Goal: Task Accomplishment & Management: Manage account settings

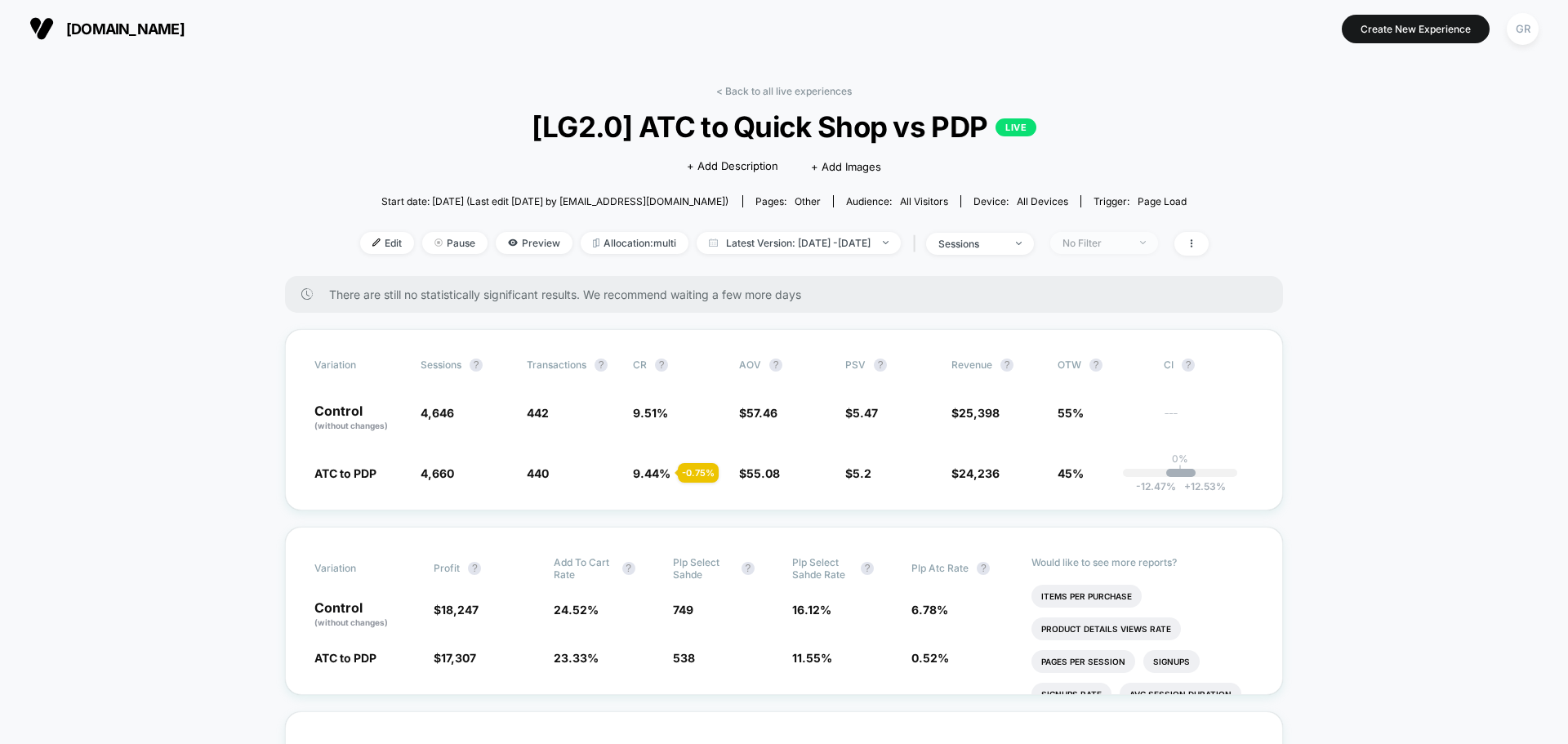
click at [1128, 248] on div "No Filter" at bounding box center [1096, 243] width 65 height 12
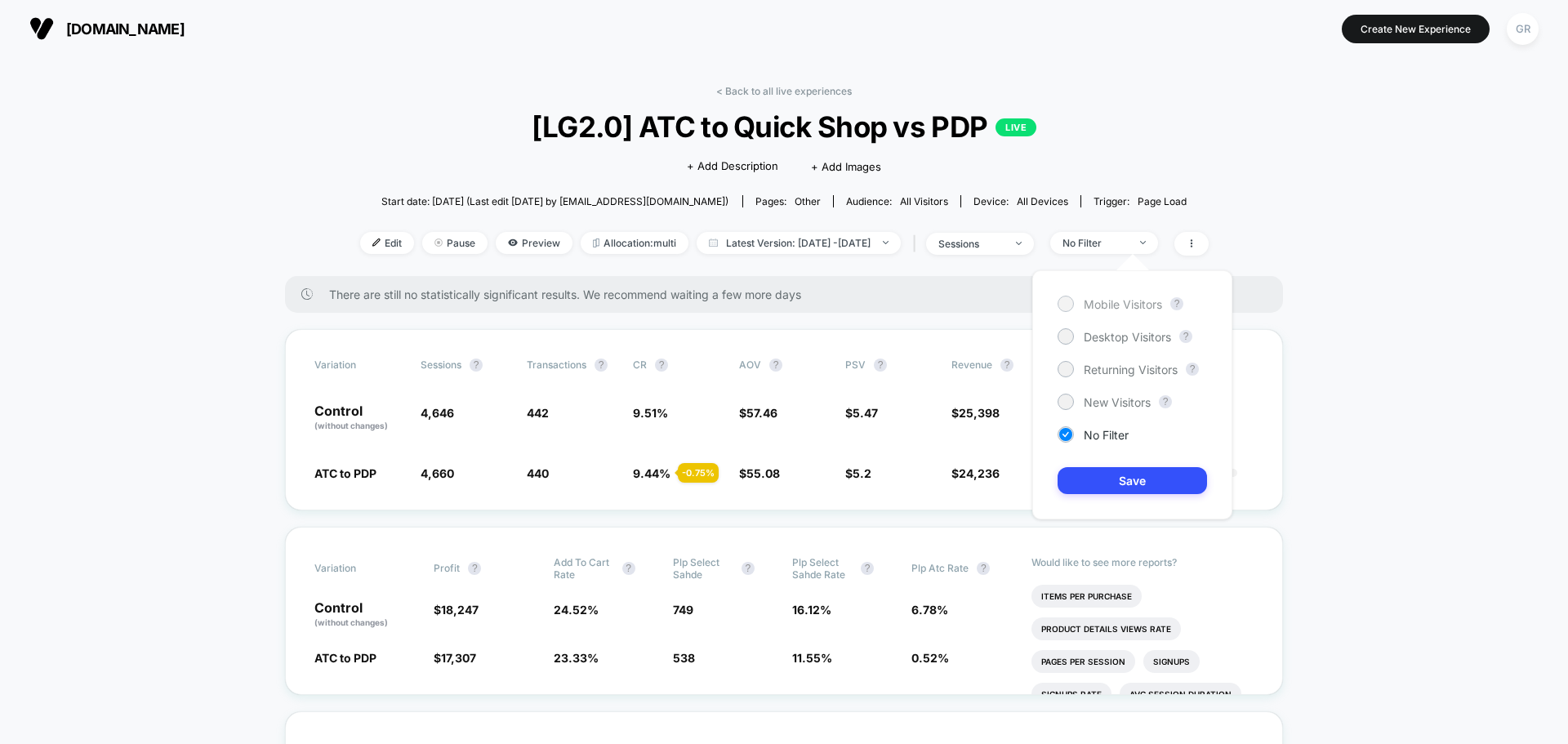
click at [1077, 306] on div "Mobile Visitors" at bounding box center [1109, 304] width 104 height 16
click at [1134, 495] on div "Mobile Visitors ? Desktop Visitors ? Returning Visitors ? New Visitors ? No Fil…" at bounding box center [1132, 394] width 200 height 249
click at [1138, 482] on button "Save" at bounding box center [1133, 480] width 150 height 27
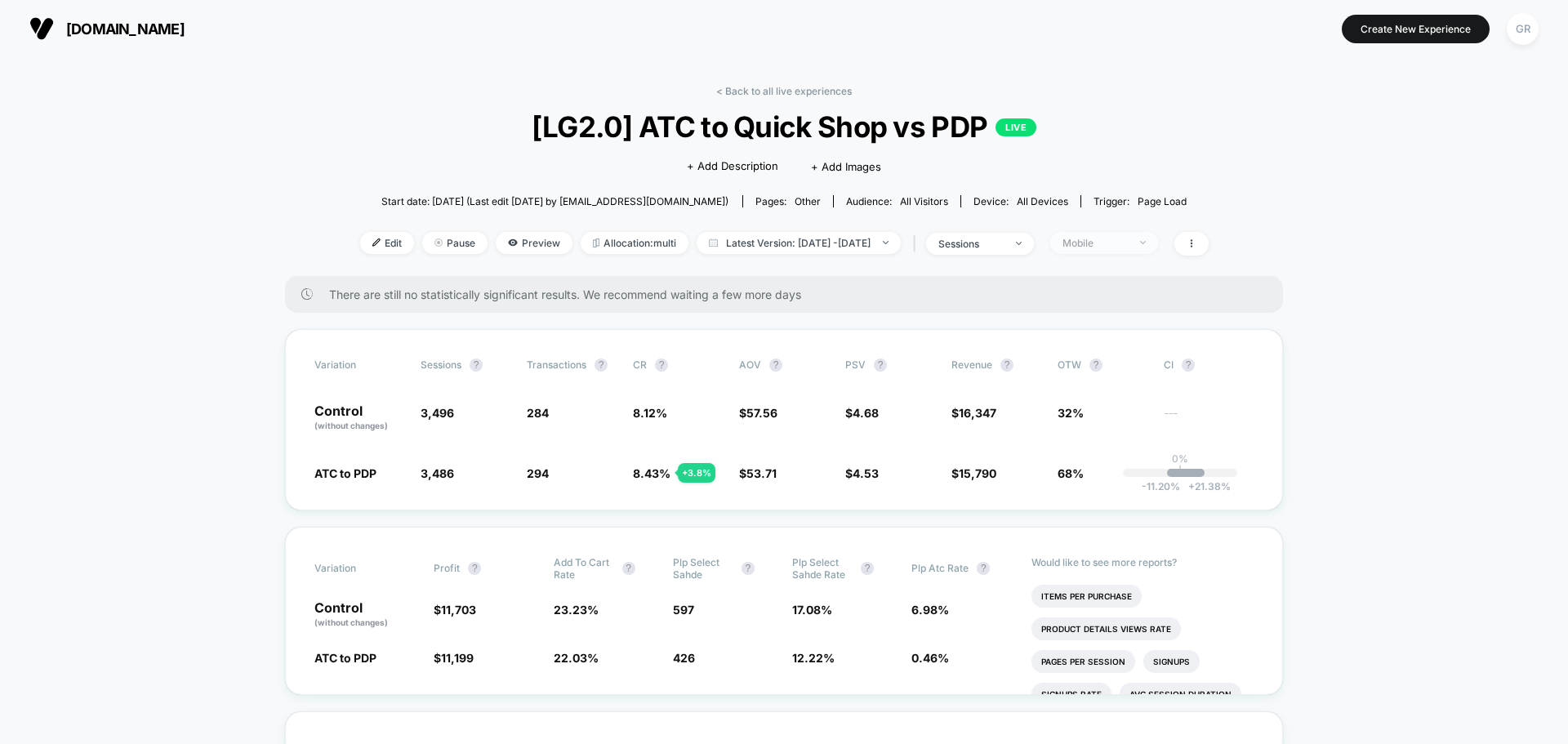
click at [1125, 237] on div "Mobile" at bounding box center [1096, 243] width 65 height 12
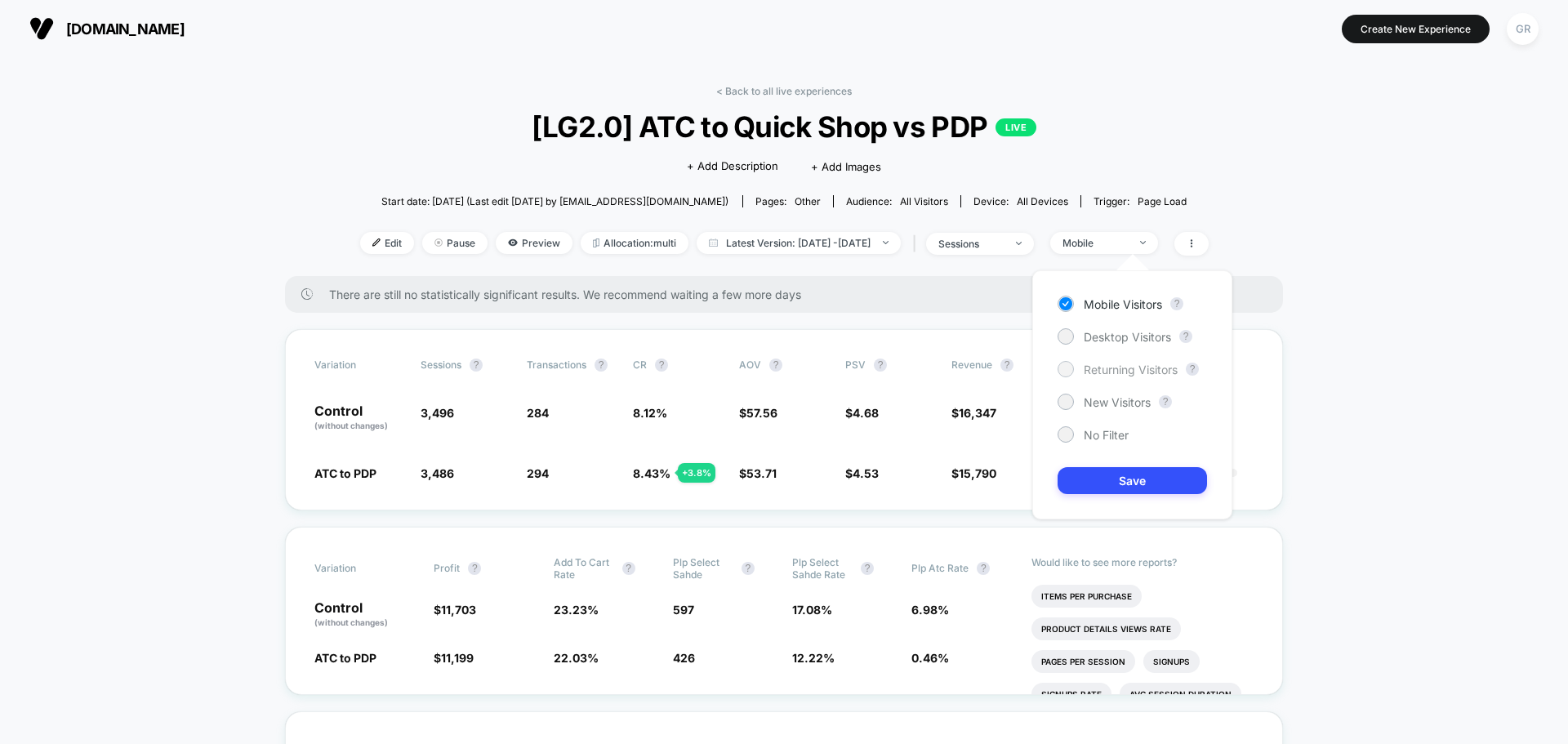
click at [1099, 369] on span "Returning Visitors" at bounding box center [1130, 369] width 94 height 14
click at [1140, 473] on button "Save" at bounding box center [1133, 480] width 150 height 27
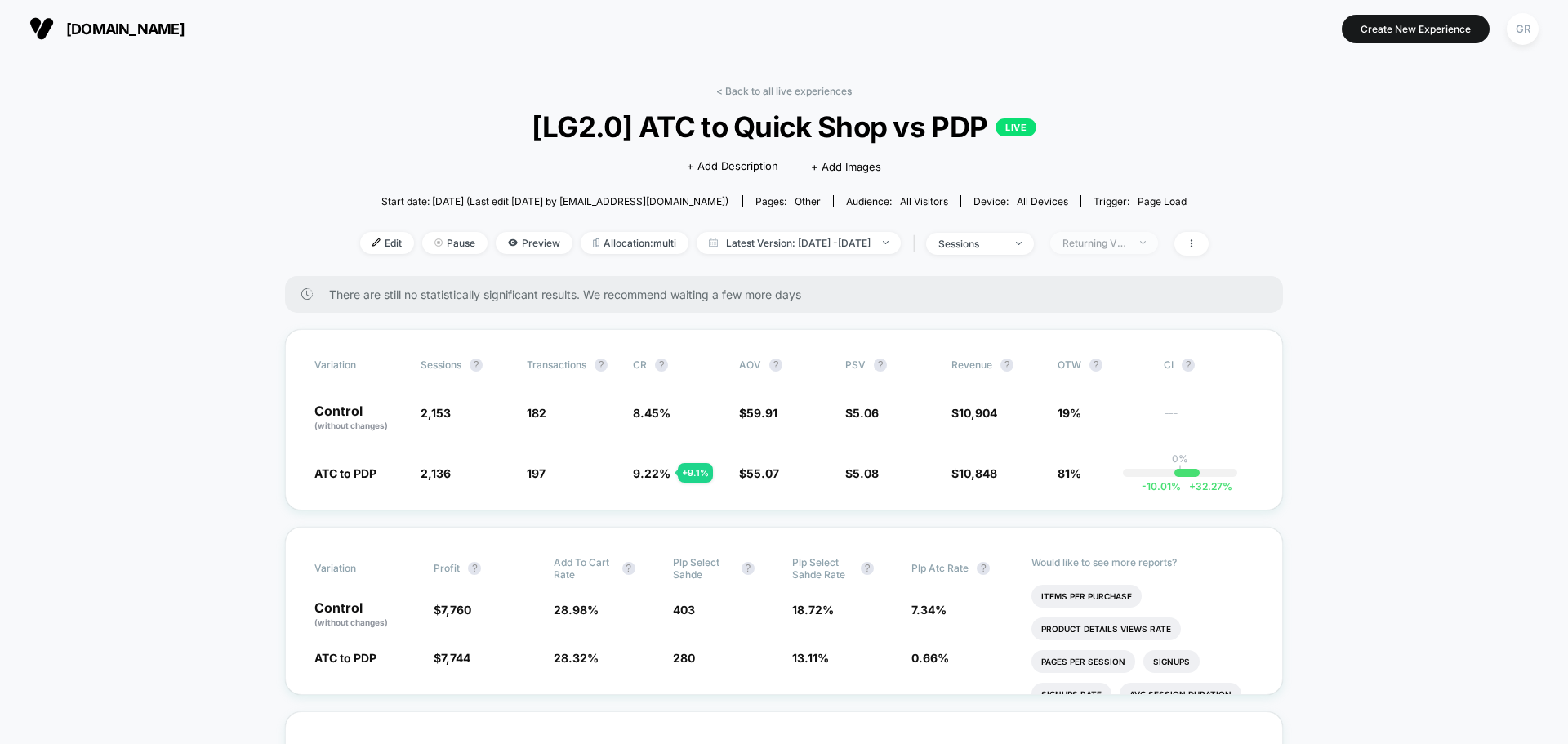
click at [1123, 243] on div "Returning Visitors" at bounding box center [1096, 243] width 65 height 12
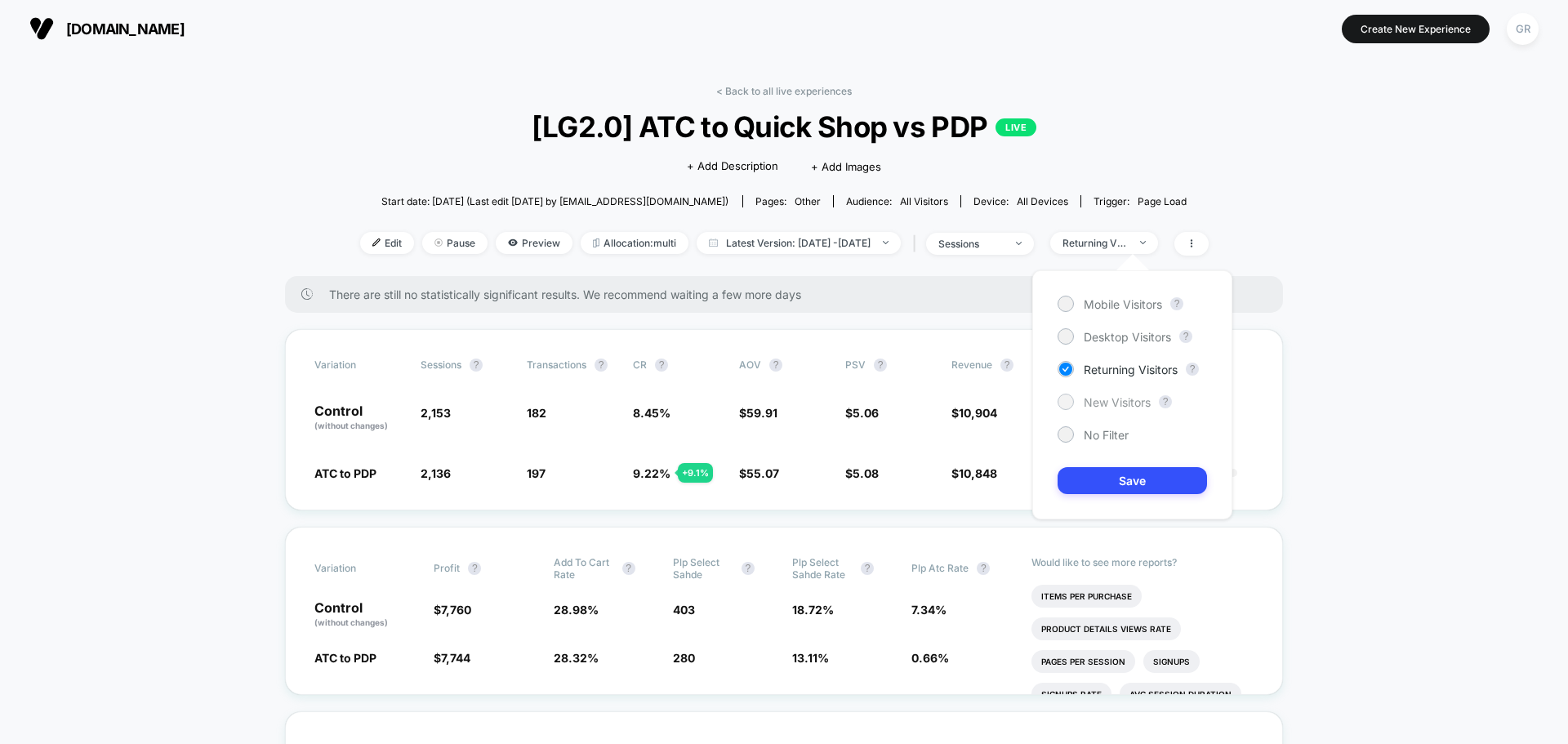
click at [1095, 404] on span "New Visitors" at bounding box center [1117, 402] width 67 height 14
click at [1145, 478] on button "Save" at bounding box center [1133, 480] width 150 height 27
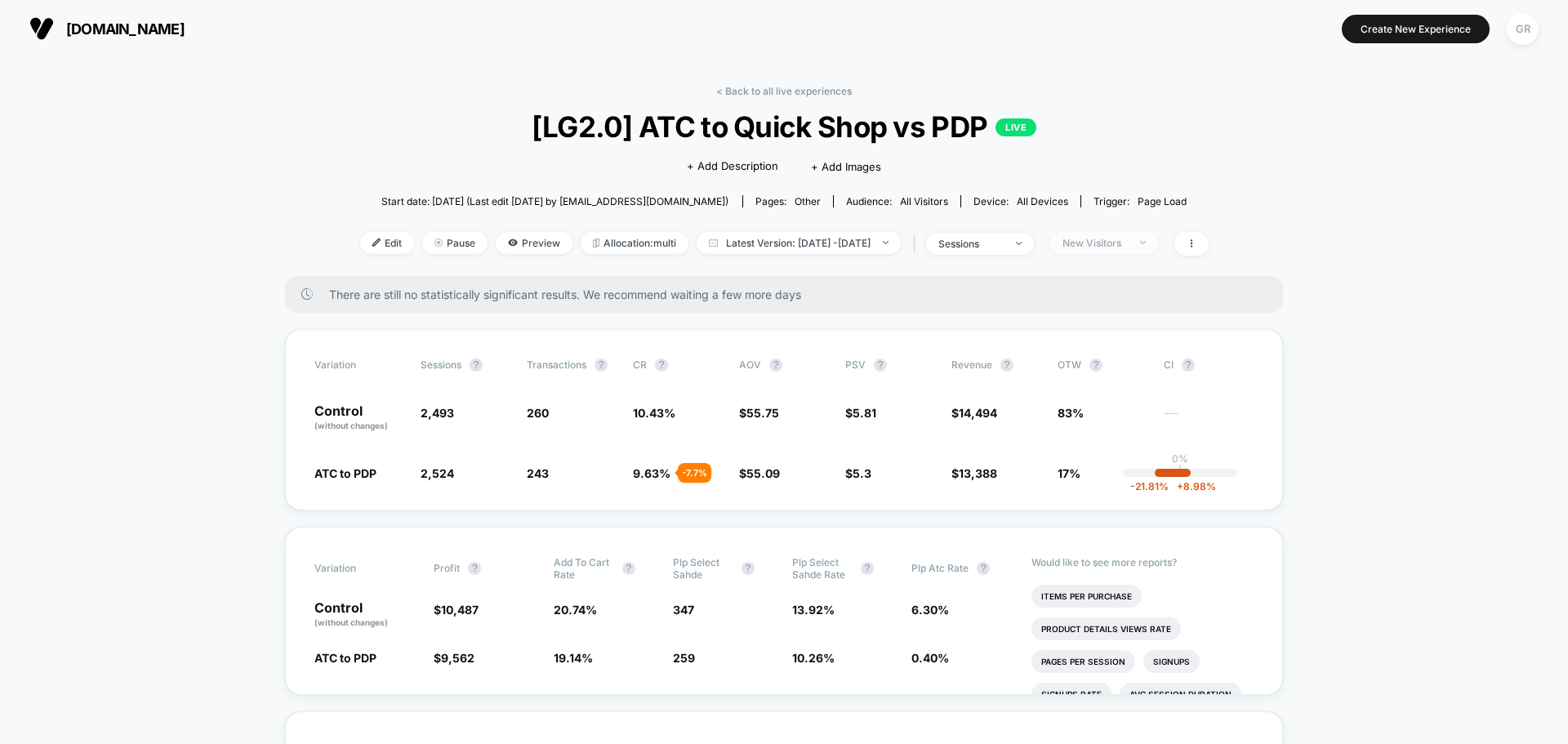
click at [1115, 237] on div "New Visitors" at bounding box center [1096, 243] width 65 height 12
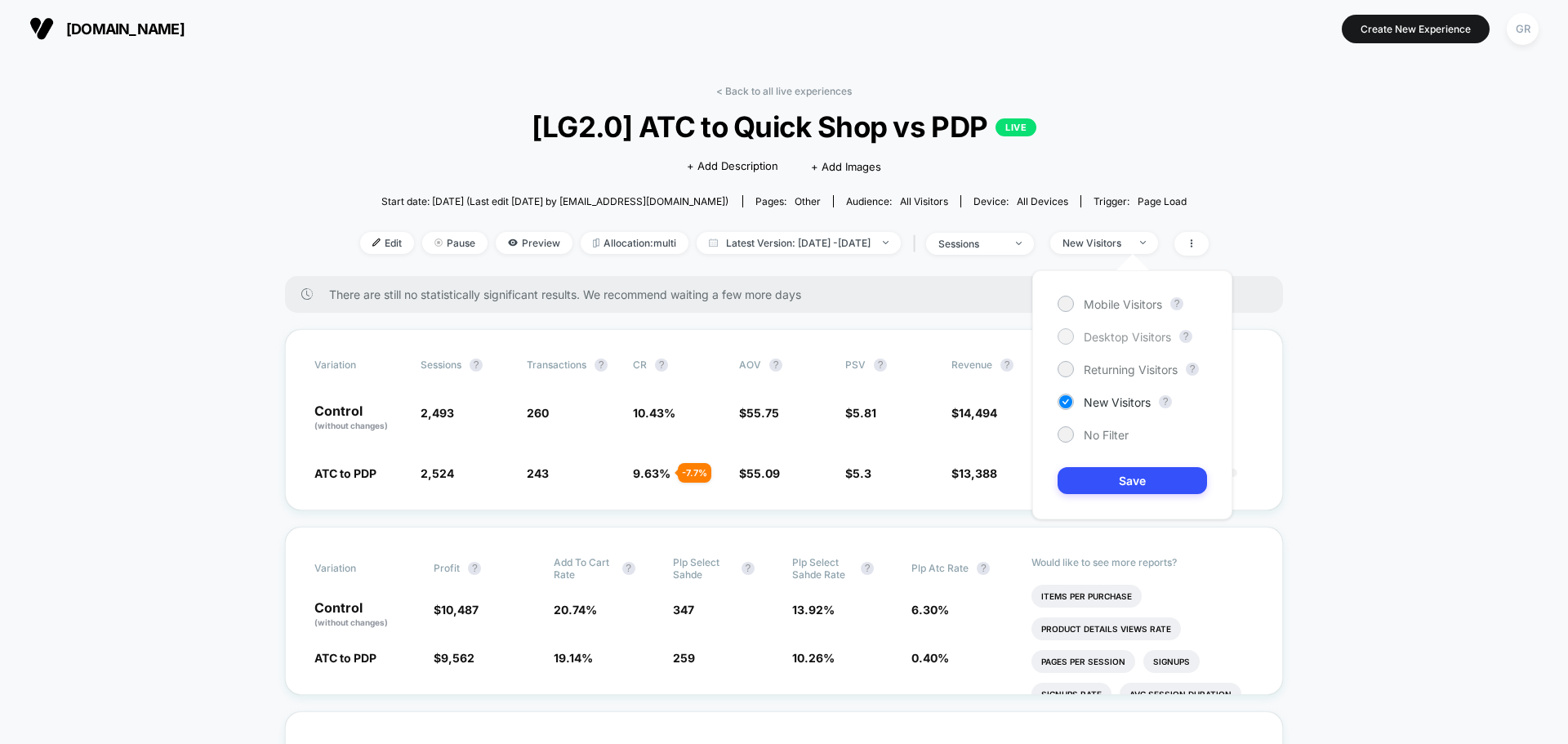
click at [1109, 335] on span "Desktop Visitors" at bounding box center [1127, 337] width 88 height 14
click at [1151, 474] on button "Save" at bounding box center [1133, 480] width 150 height 27
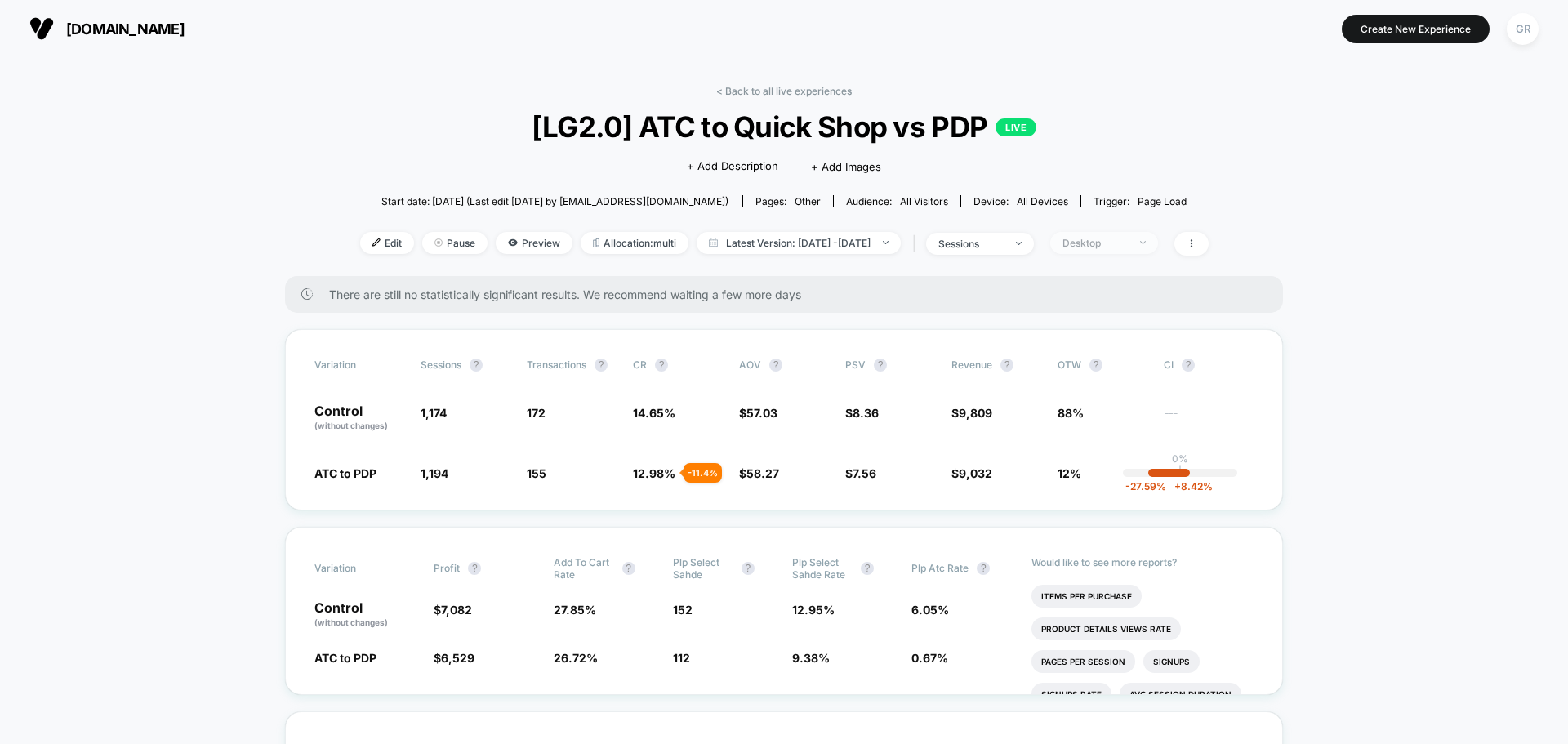
click at [1121, 244] on div "Desktop" at bounding box center [1096, 243] width 65 height 12
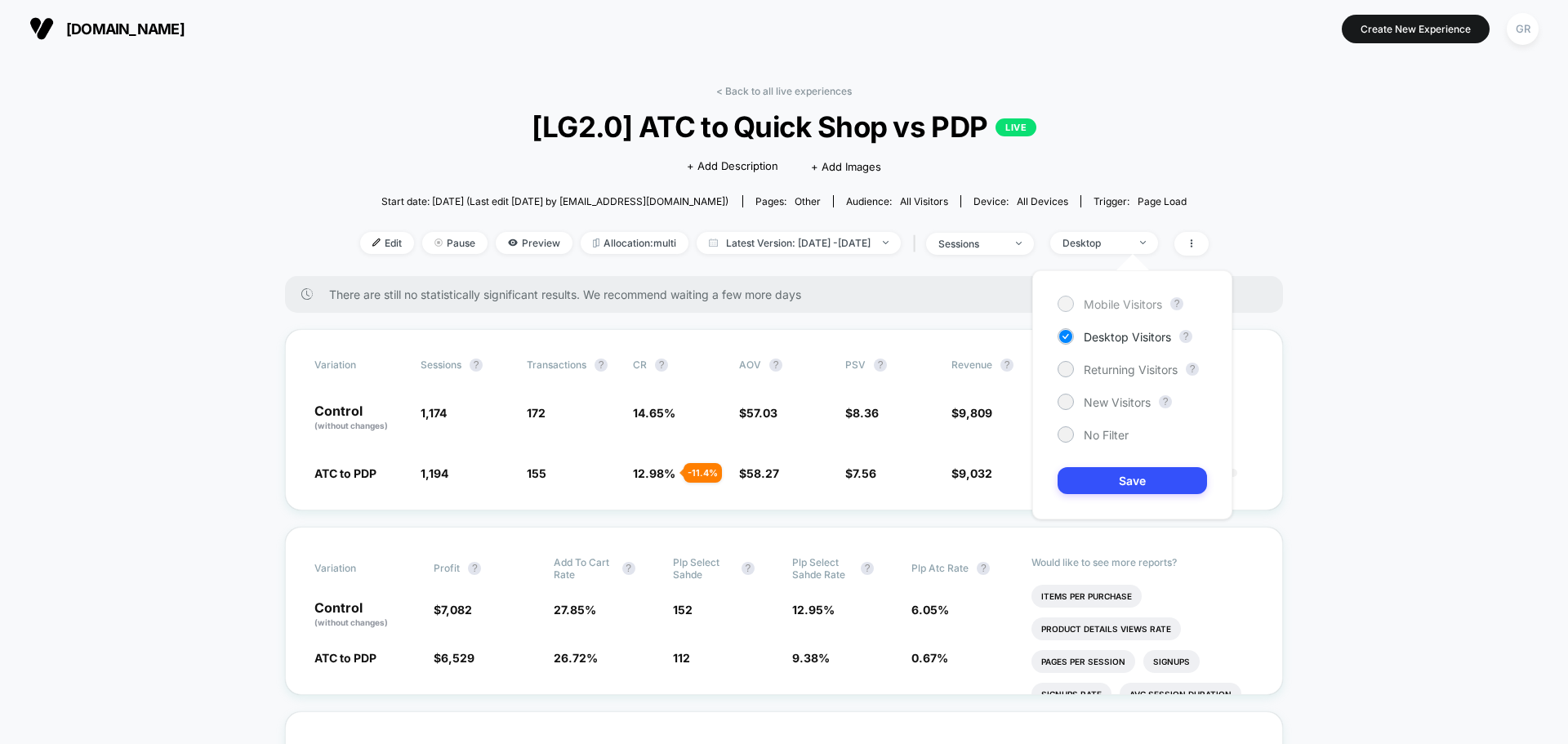
click at [1084, 305] on span "Mobile Visitors" at bounding box center [1122, 304] width 78 height 14
click at [1142, 472] on button "Save" at bounding box center [1133, 480] width 150 height 27
